Goal: Task Accomplishment & Management: Complete application form

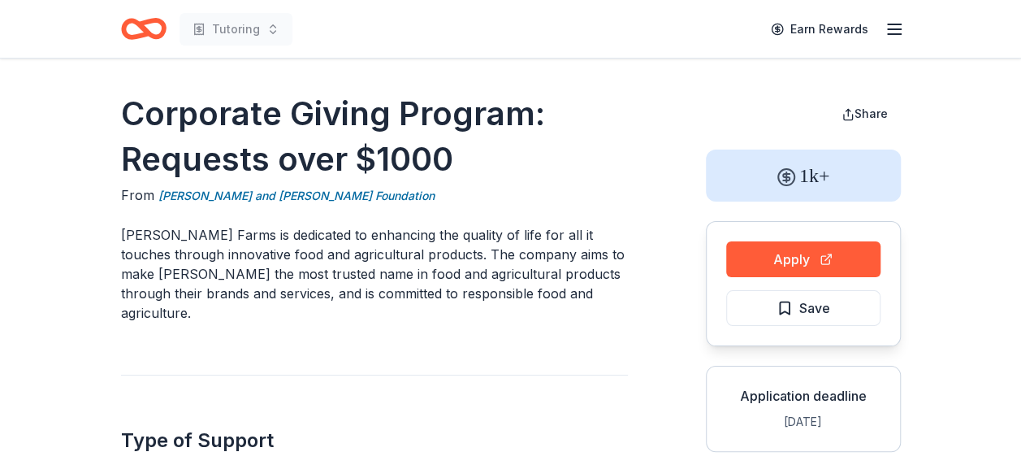
scroll to position [81, 0]
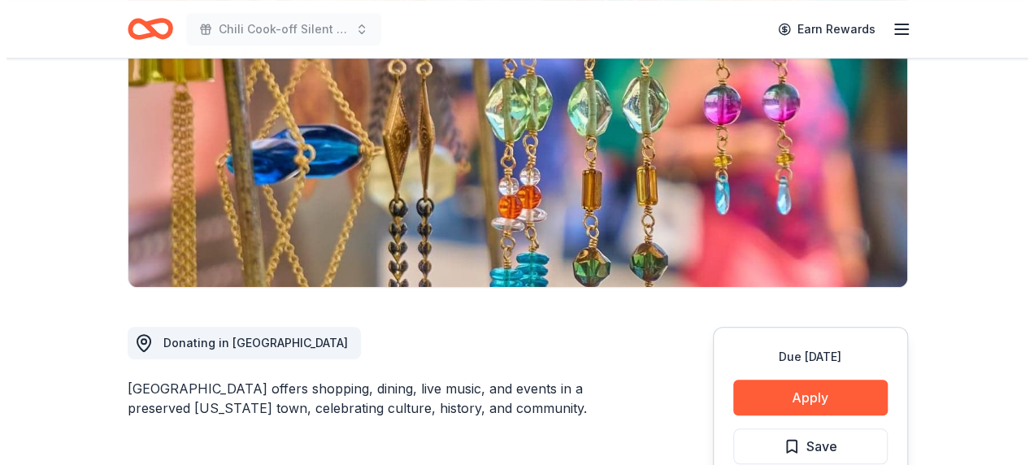
scroll to position [244, 0]
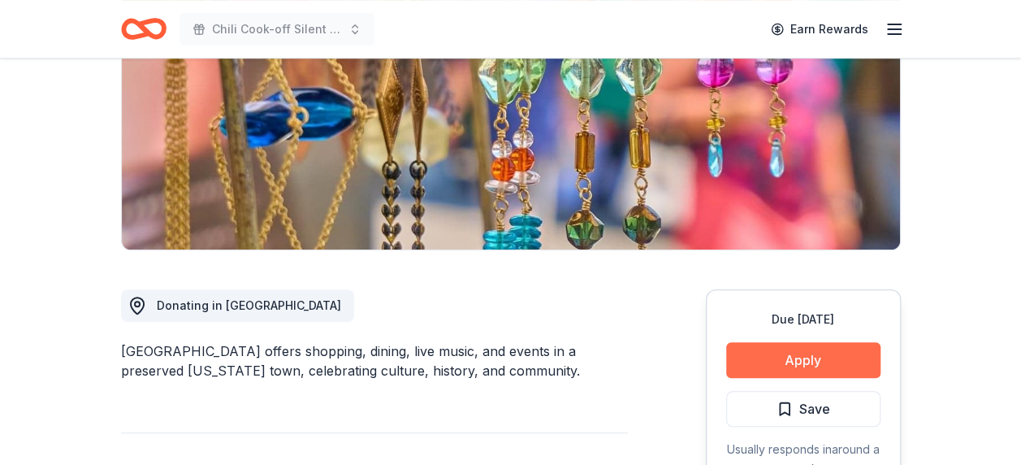
click at [801, 364] on button "Apply" at bounding box center [803, 360] width 154 height 36
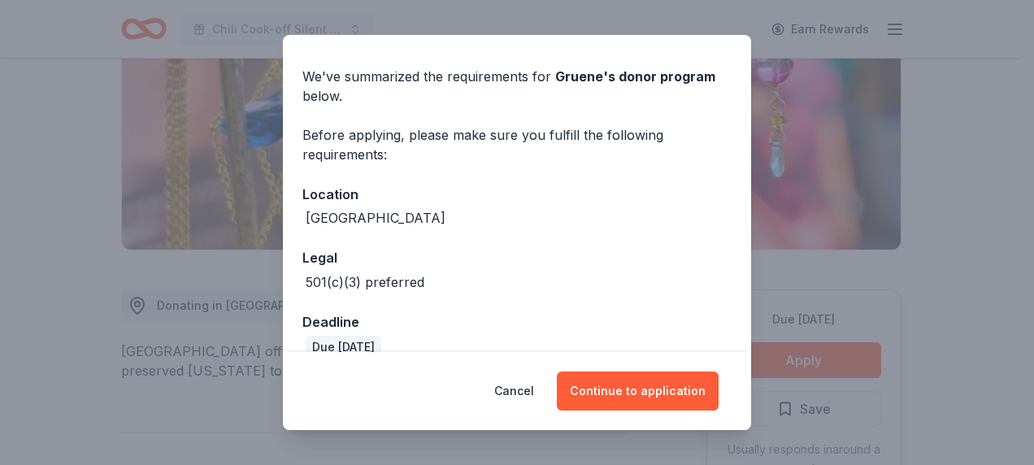
scroll to position [72, 0]
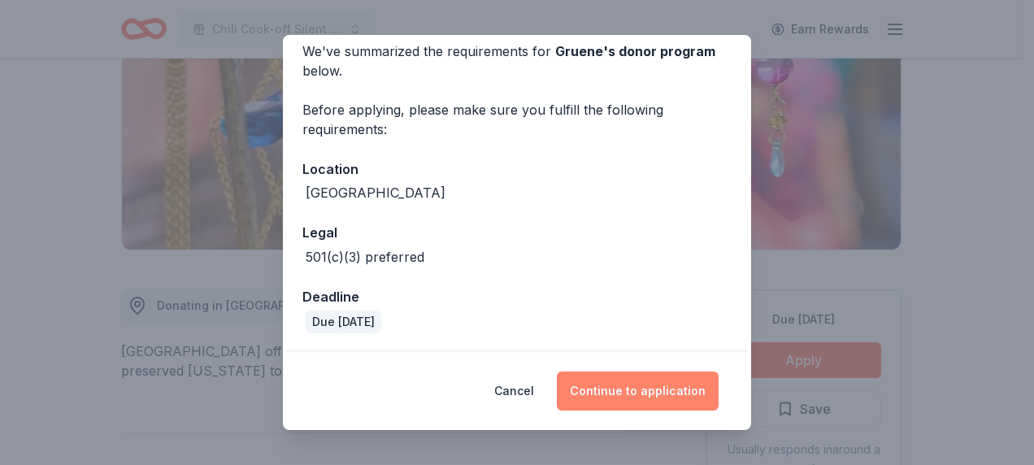
click at [681, 375] on button "Continue to application" at bounding box center [638, 390] width 162 height 39
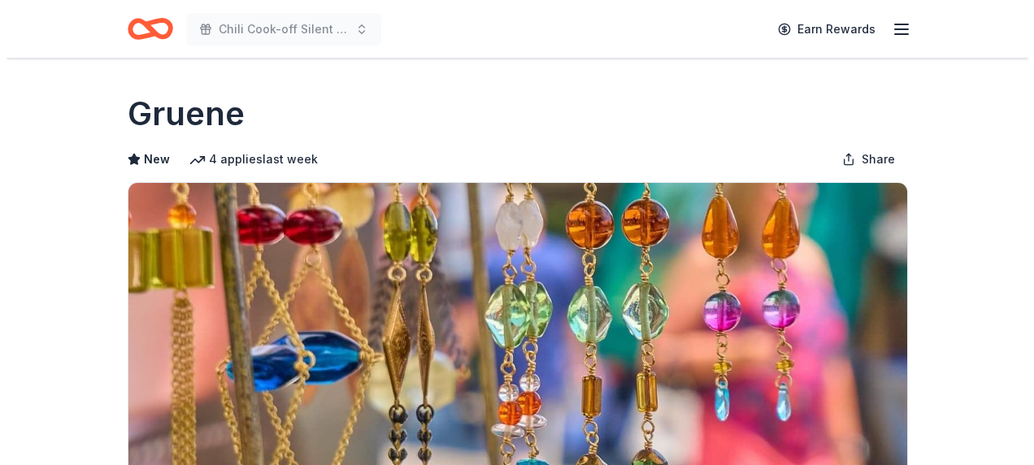
scroll to position [244, 0]
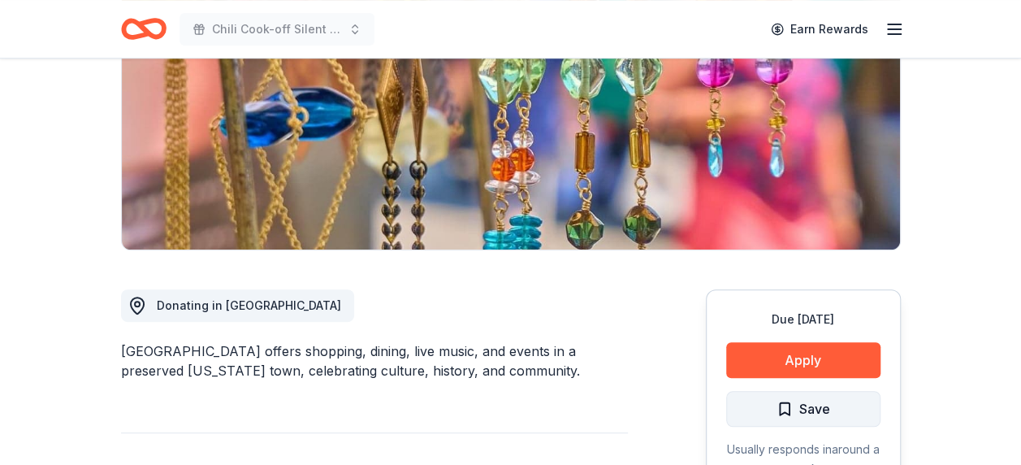
click at [798, 408] on span "Save" at bounding box center [804, 408] width 54 height 21
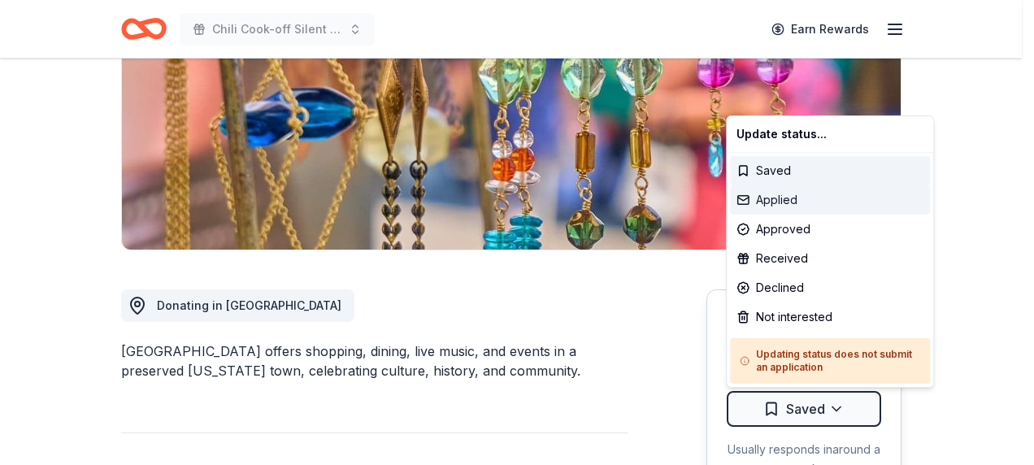
click at [787, 197] on div "Applied" at bounding box center [830, 199] width 200 height 29
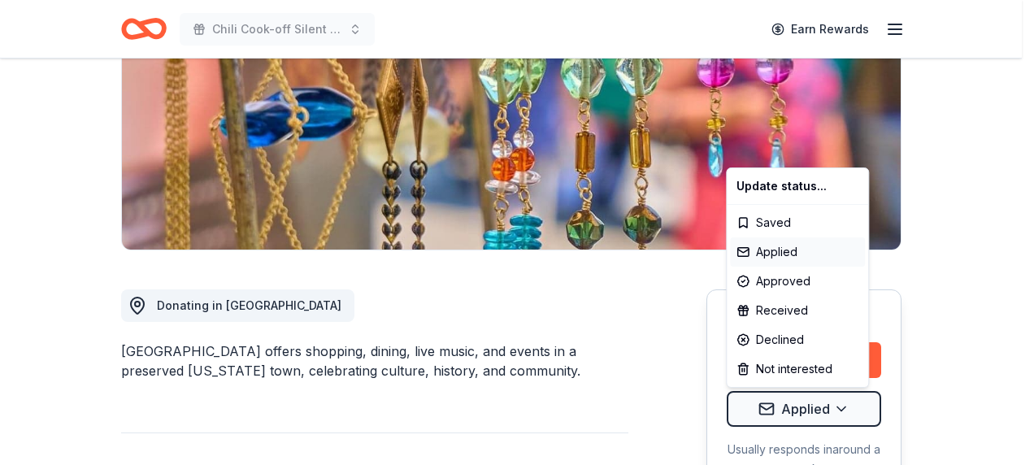
scroll to position [0, 0]
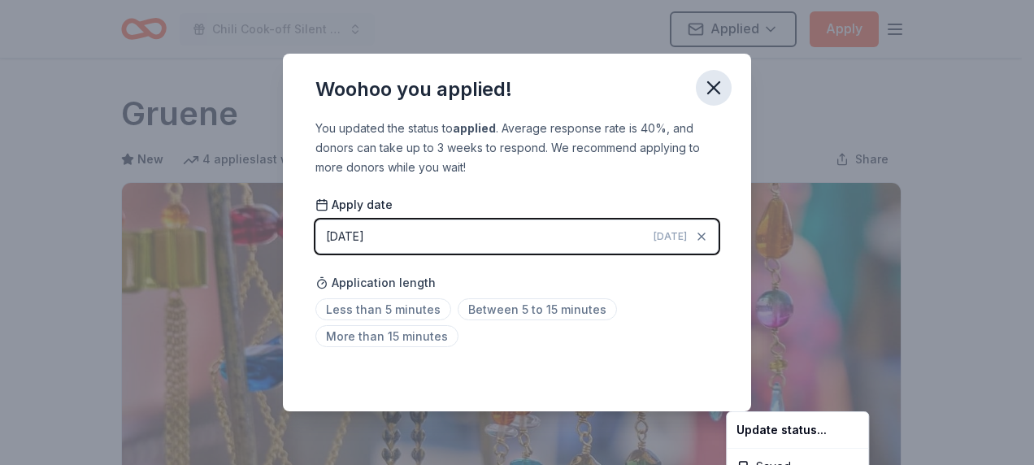
click at [713, 89] on html "Chili Cook-off Silent Auction Applied Apply Due in 160 days Share Gruene New 4 …" at bounding box center [517, 232] width 1034 height 465
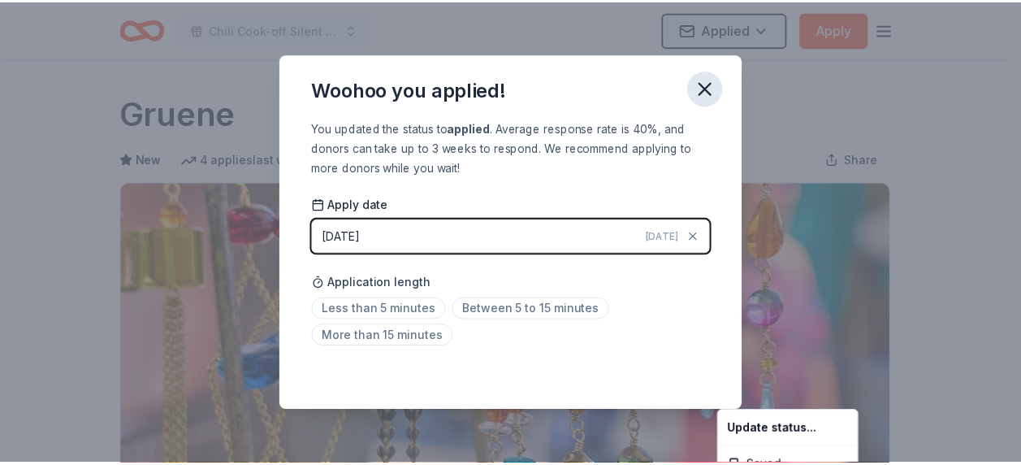
scroll to position [419, 0]
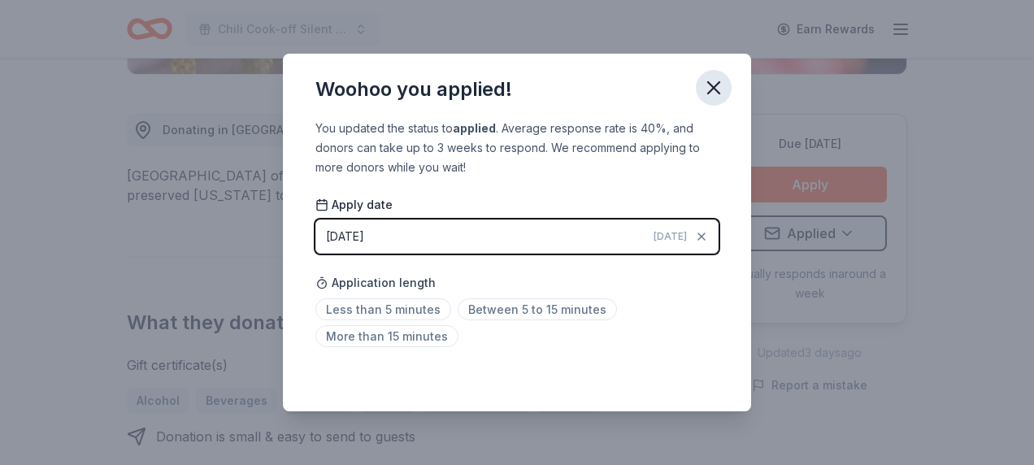
click at [717, 85] on icon "button" at bounding box center [713, 87] width 11 height 11
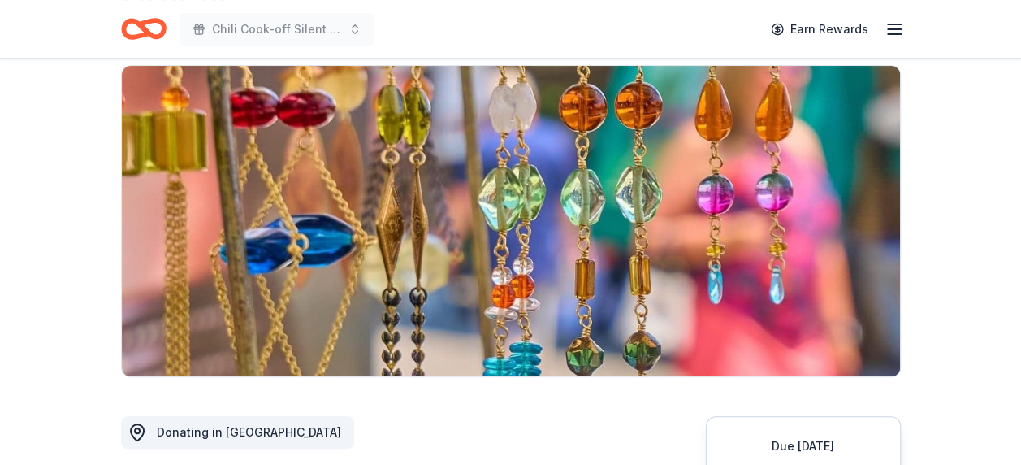
scroll to position [0, 0]
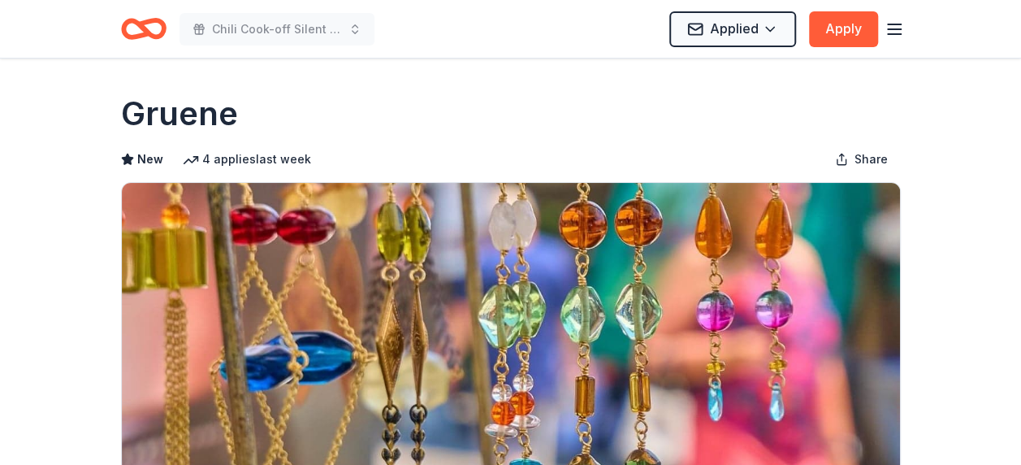
click at [149, 40] on icon "Home" at bounding box center [144, 29] width 46 height 38
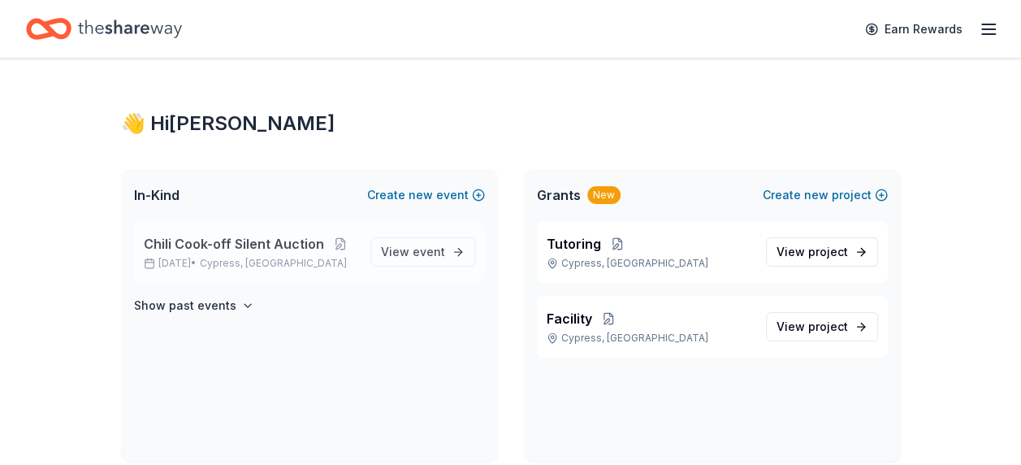
click at [293, 241] on span "Chili Cook-off Silent Auction" at bounding box center [234, 244] width 180 height 20
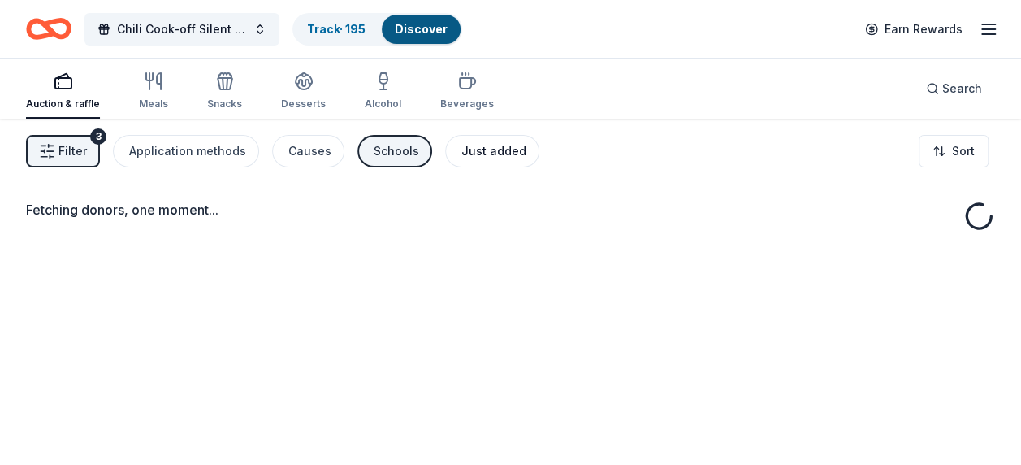
click at [499, 150] on div "Just added" at bounding box center [494, 151] width 65 height 20
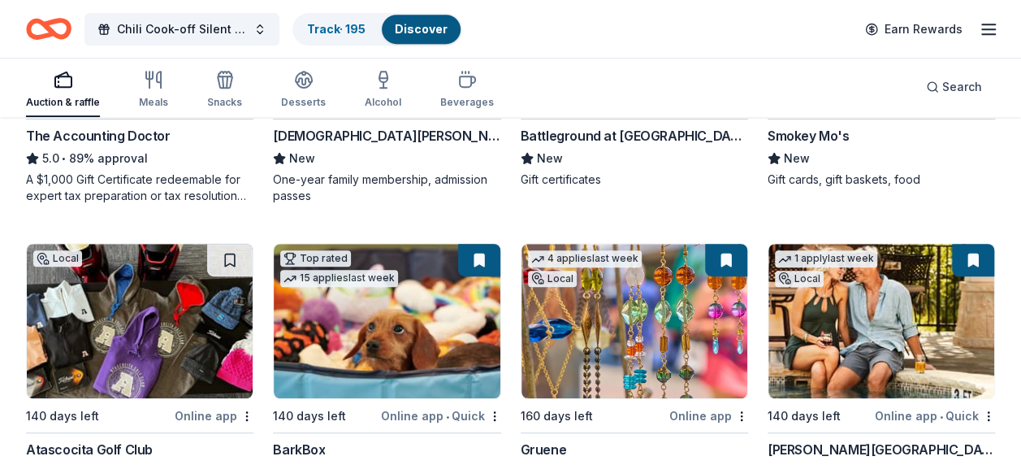
scroll to position [406, 0]
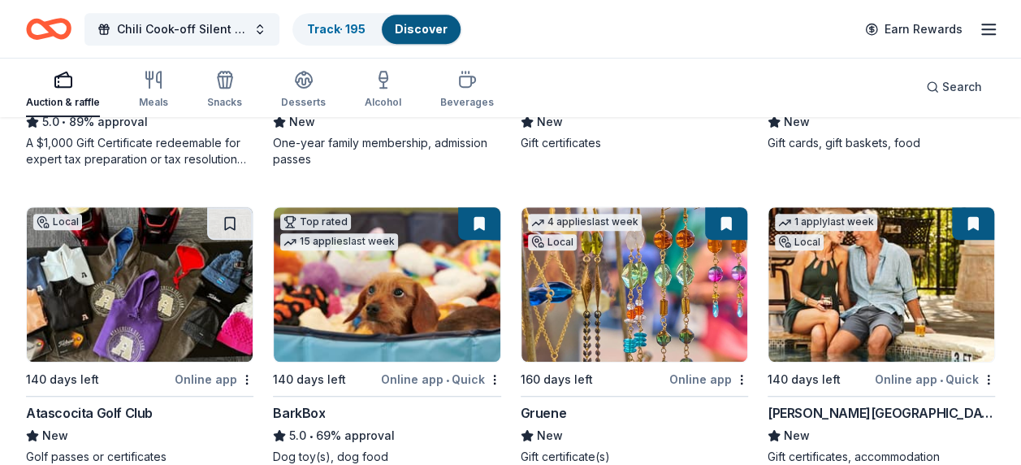
click at [211, 290] on img at bounding box center [140, 284] width 226 height 154
click at [119, 306] on img at bounding box center [140, 284] width 226 height 154
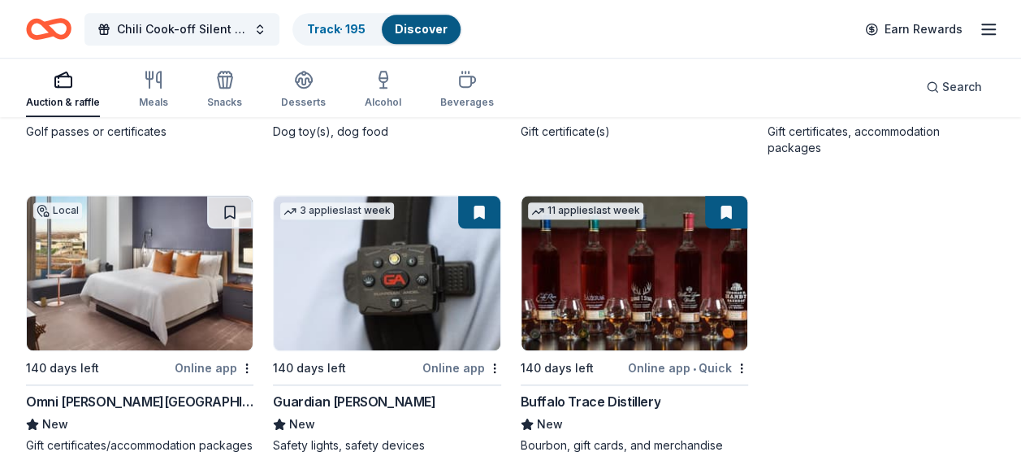
scroll to position [767, 0]
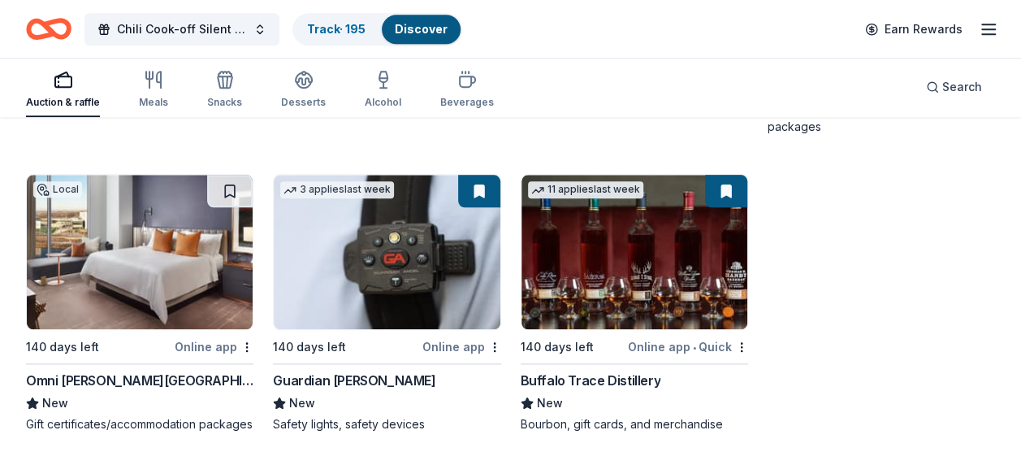
click at [115, 294] on img at bounding box center [140, 252] width 226 height 154
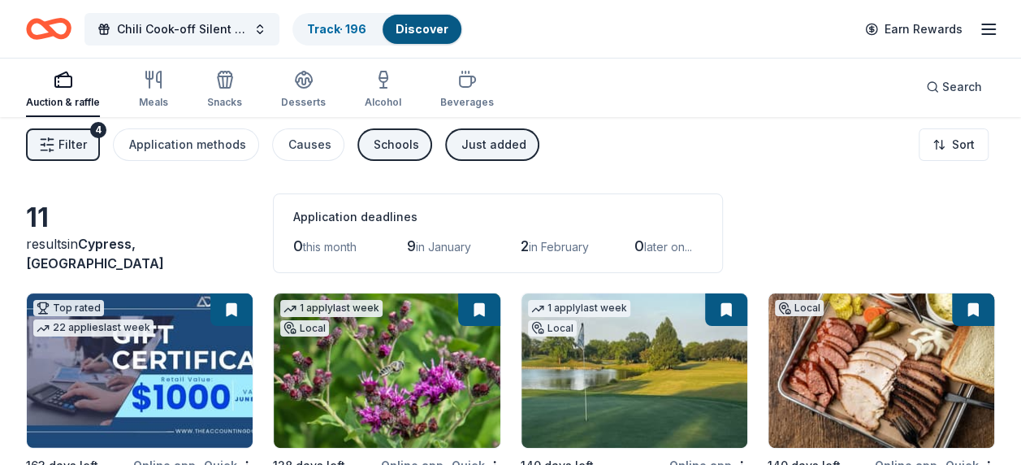
scroll to position [0, 0]
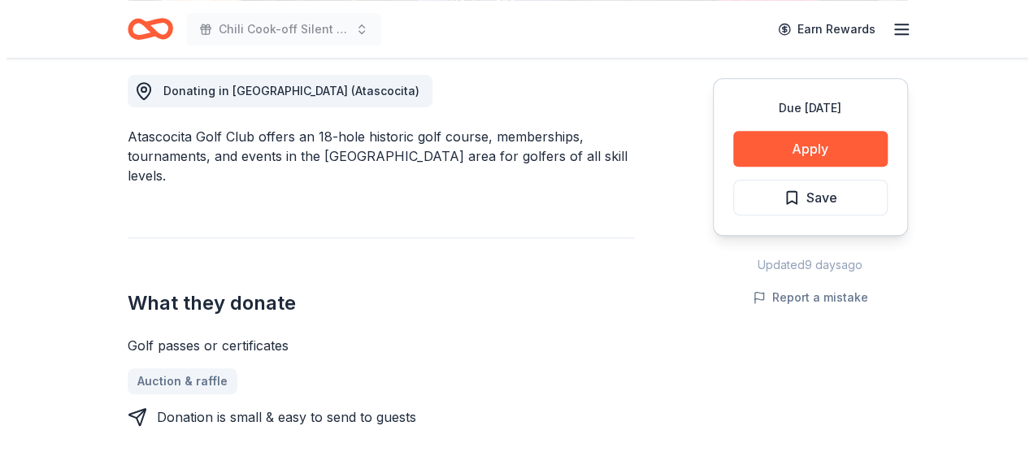
scroll to position [488, 0]
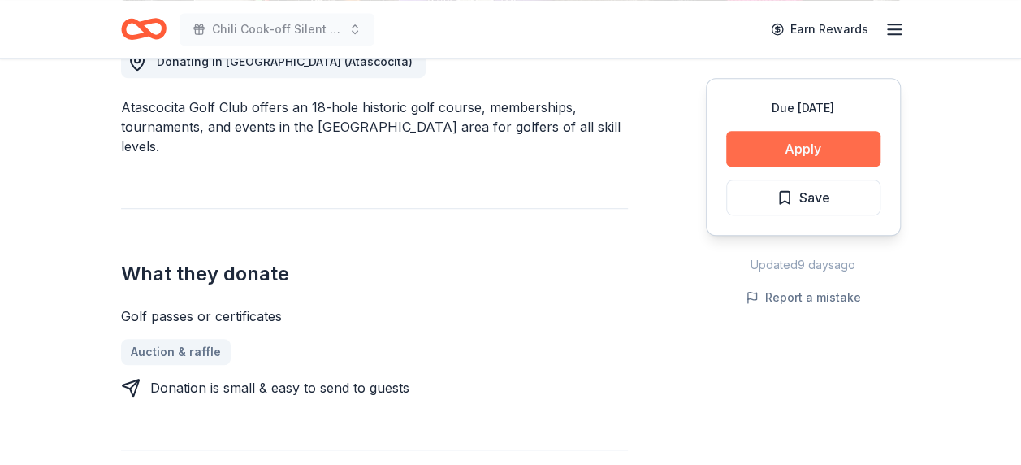
click at [798, 144] on button "Apply" at bounding box center [803, 149] width 154 height 36
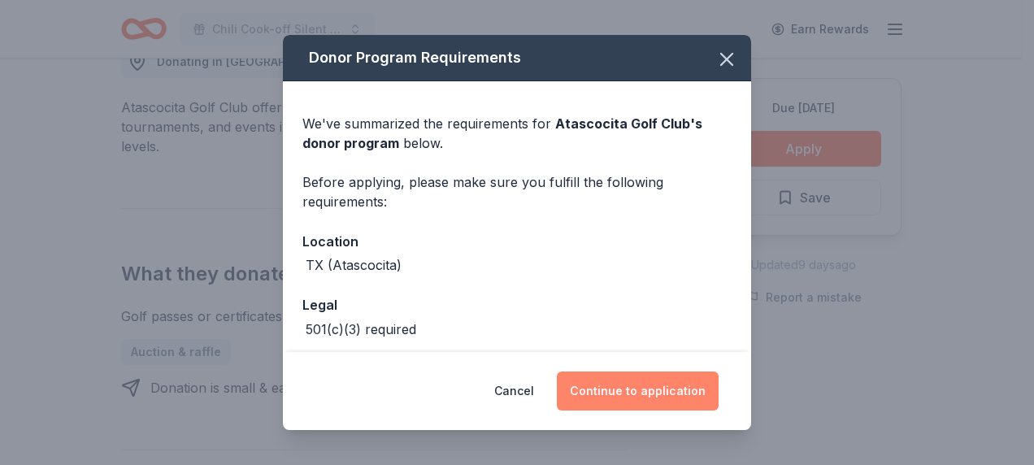
click at [652, 384] on button "Continue to application" at bounding box center [638, 390] width 162 height 39
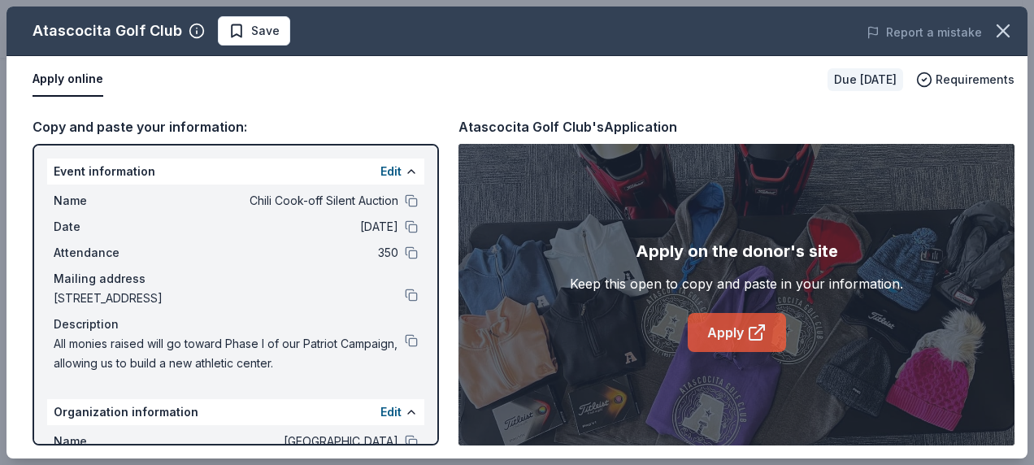
click at [745, 325] on link "Apply" at bounding box center [736, 332] width 98 height 39
click at [228, 29] on span "Save" at bounding box center [253, 31] width 51 height 20
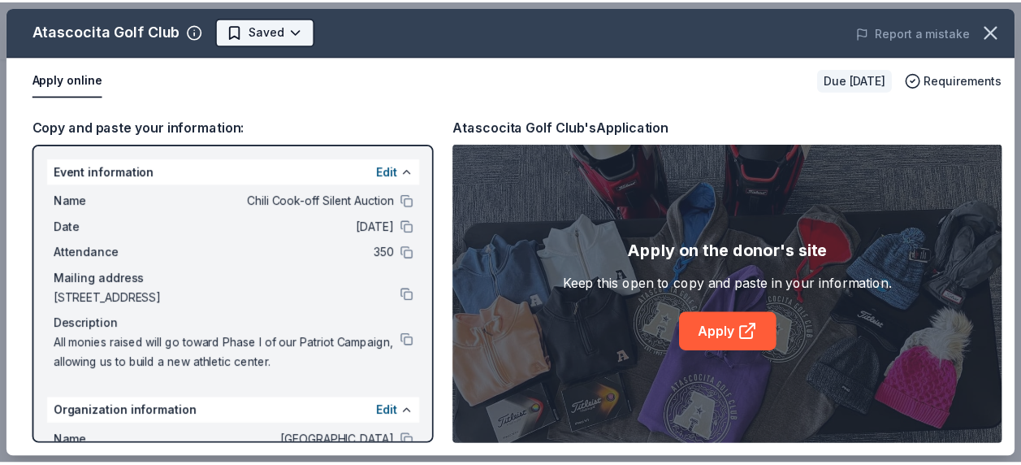
scroll to position [0, 0]
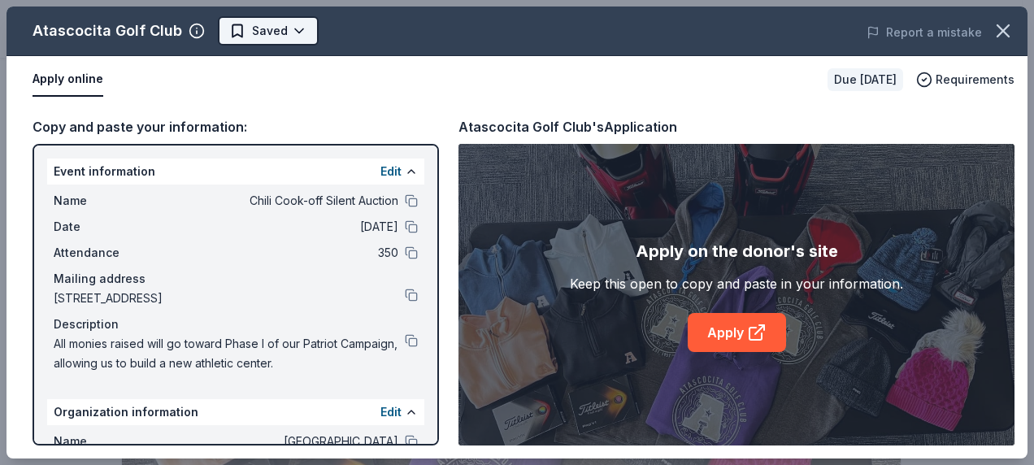
click at [244, 32] on body "Chili Cook-off Silent Auction Earn Rewards Due [DATE] Share Atascocita Golf Clu…" at bounding box center [510, 232] width 1021 height 465
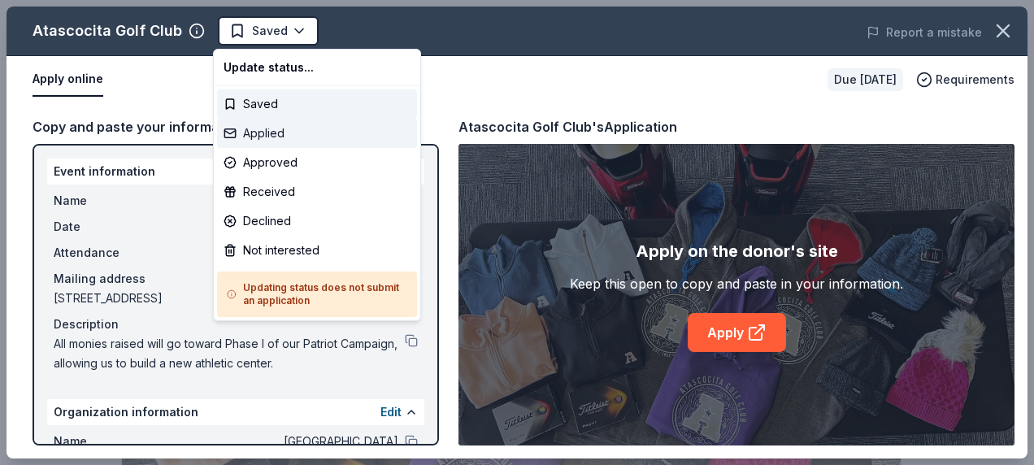
click at [255, 134] on div "Applied" at bounding box center [317, 133] width 200 height 29
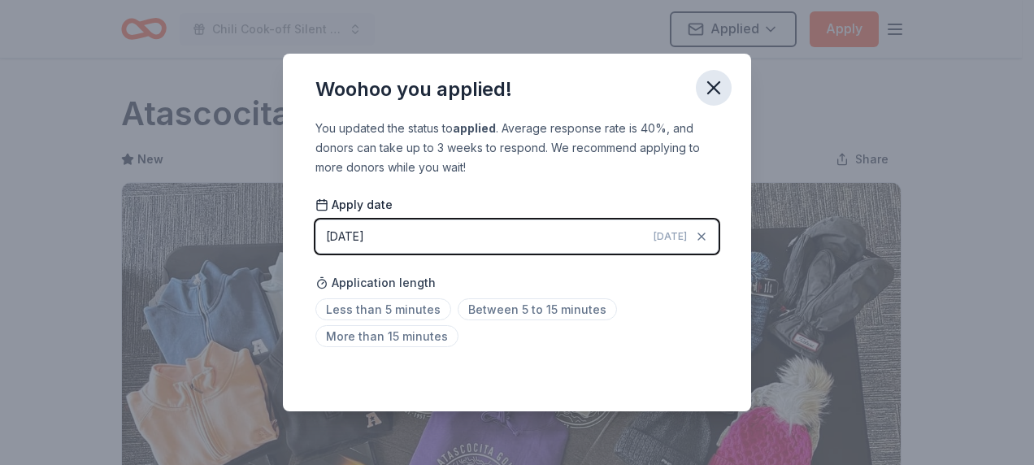
click at [717, 90] on icon "button" at bounding box center [713, 87] width 23 height 23
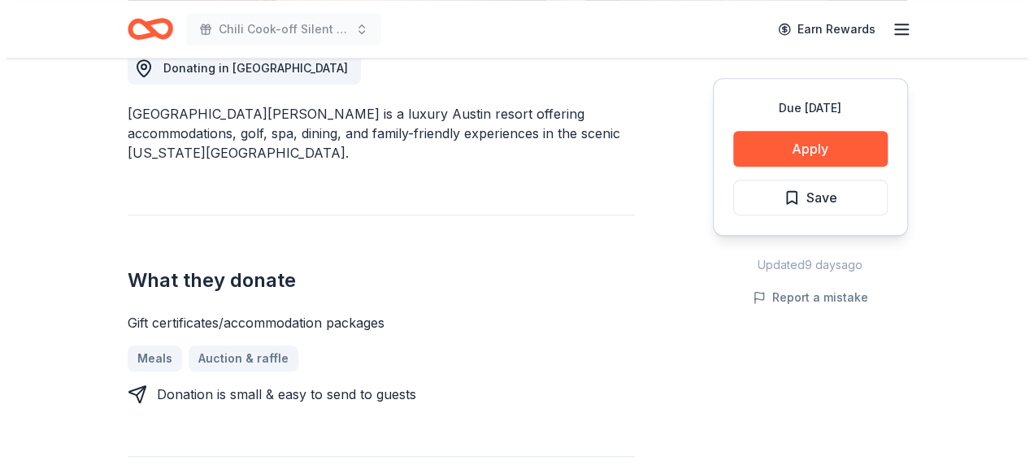
scroll to position [488, 0]
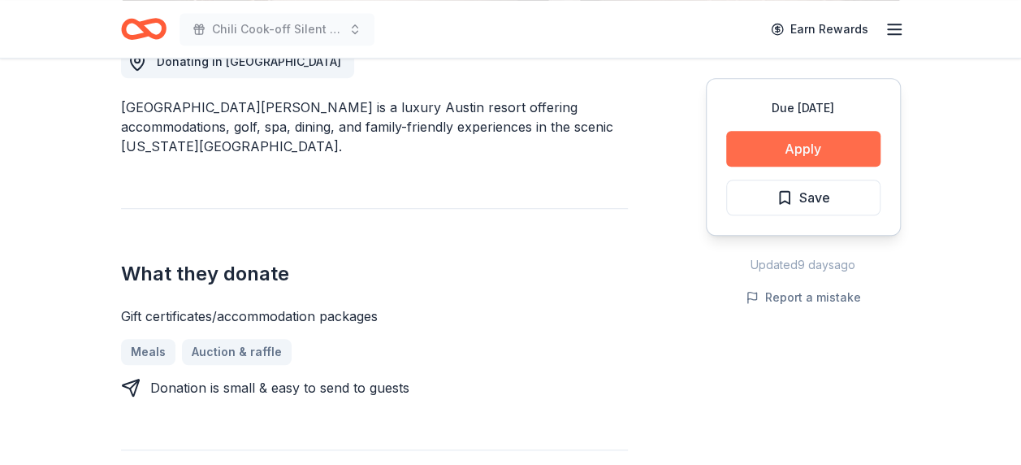
click at [810, 153] on button "Apply" at bounding box center [803, 149] width 154 height 36
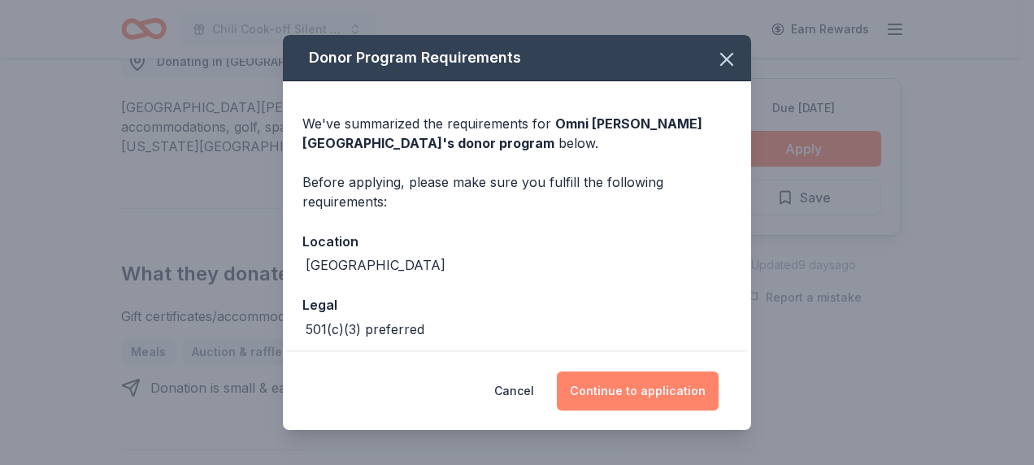
click at [635, 383] on button "Continue to application" at bounding box center [638, 390] width 162 height 39
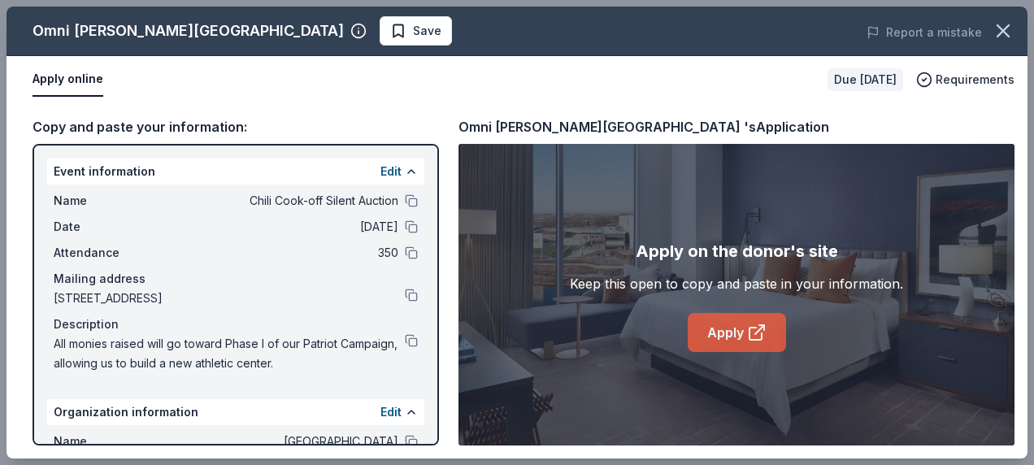
click at [741, 325] on link "Apply" at bounding box center [736, 332] width 98 height 39
